Goal: Task Accomplishment & Management: Complete application form

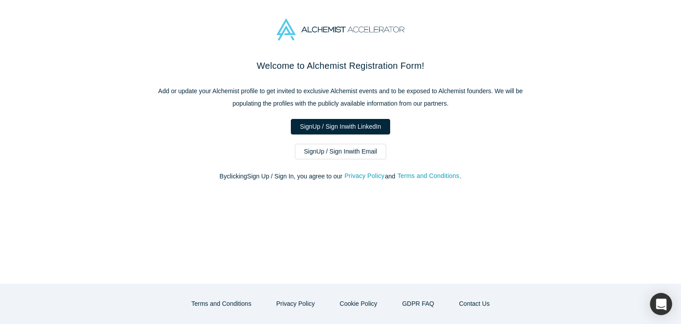
click at [378, 153] on link "Sign Up / Sign In with Email" at bounding box center [341, 152] width 92 height 16
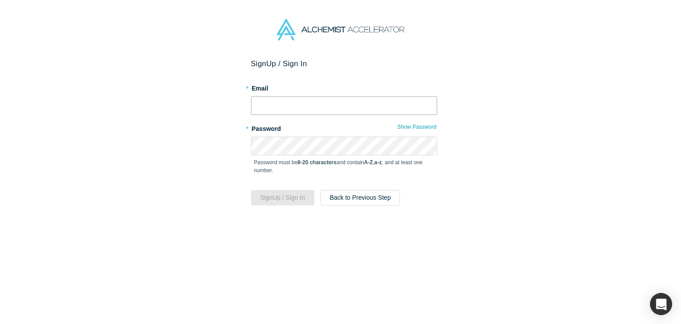
click at [268, 107] on input "text" at bounding box center [344, 105] width 186 height 19
click at [256, 105] on input "text" at bounding box center [344, 105] width 186 height 19
click at [275, 102] on input "text" at bounding box center [344, 105] width 186 height 19
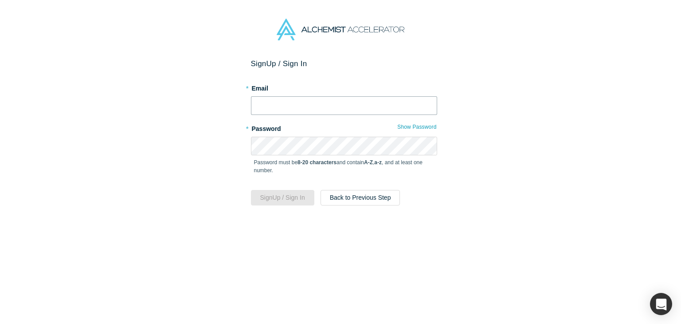
paste input "[EMAIL_ADDRESS][DOMAIN_NAME]"
type input "[EMAIL_ADDRESS][DOMAIN_NAME]"
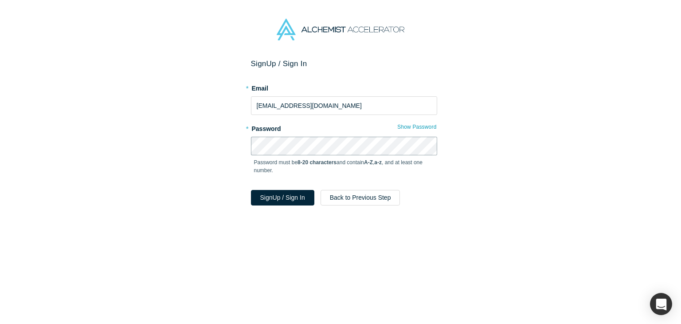
click at [223, 137] on div "Sign Up / Sign In * Email [EMAIL_ADDRESS][DOMAIN_NAME] * Password Show Password…" at bounding box center [344, 194] width 688 height 271
click at [298, 201] on button "Sign Up / Sign In" at bounding box center [282, 198] width 63 height 16
